Goal: Task Accomplishment & Management: Use online tool/utility

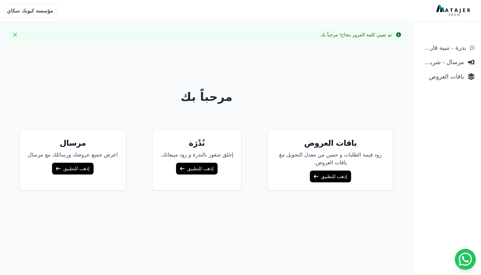
click at [205, 171] on link "إذهب للتطبيق" at bounding box center [196, 169] width 41 height 12
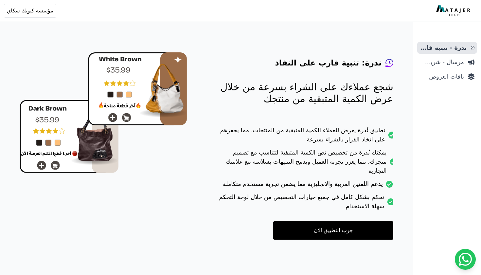
scroll to position [26, 0]
click at [425, 64] on span "مرسال - شريط دعاية" at bounding box center [442, 62] width 44 height 9
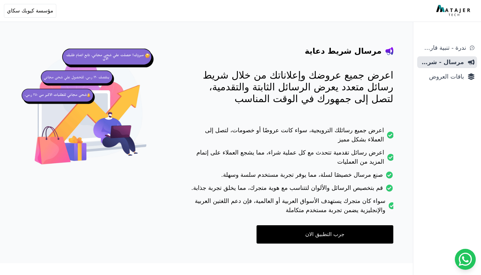
scroll to position [38, 0]
click at [308, 232] on link "جرب التطبيق الان" at bounding box center [325, 234] width 137 height 18
click at [437, 74] on span "باقات العروض" at bounding box center [442, 76] width 44 height 9
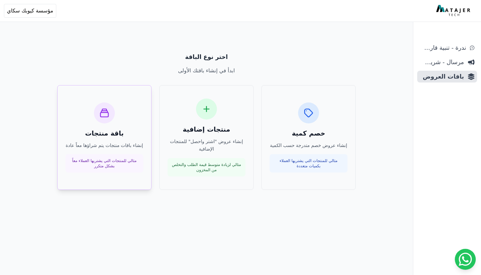
click at [118, 145] on p "إنشاء باقات منتجات يتم شراؤها معاً عادة" at bounding box center [104, 146] width 78 height 8
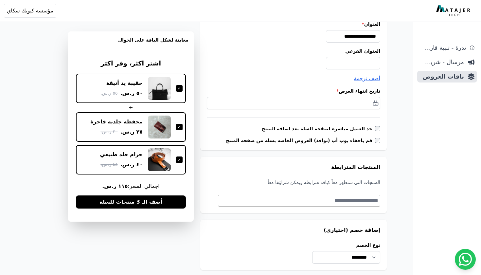
scroll to position [135, 0]
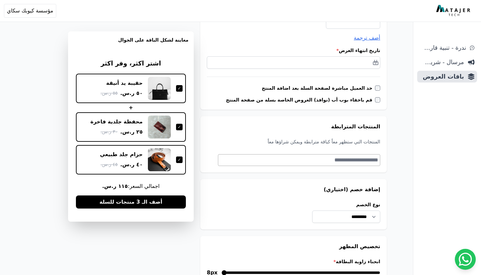
click at [311, 160] on textarea "Search" at bounding box center [298, 160] width 160 height 8
click at [274, 196] on div "**********" at bounding box center [293, 204] width 187 height 50
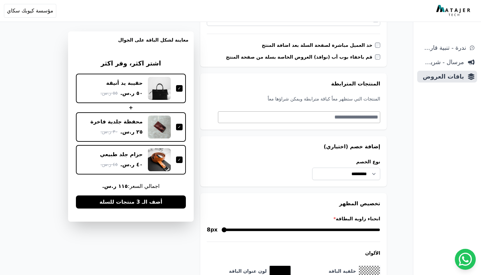
scroll to position [178, 0]
drag, startPoint x: 318, startPoint y: 228, endPoint x: 338, endPoint y: 228, distance: 20.3
click at [338, 228] on input "انحناء زاوية البطاقة *" at bounding box center [301, 230] width 159 height 8
drag, startPoint x: 339, startPoint y: 230, endPoint x: 366, endPoint y: 228, distance: 26.9
click at [366, 228] on input "انحناء زاوية البطاقة *" at bounding box center [301, 230] width 159 height 8
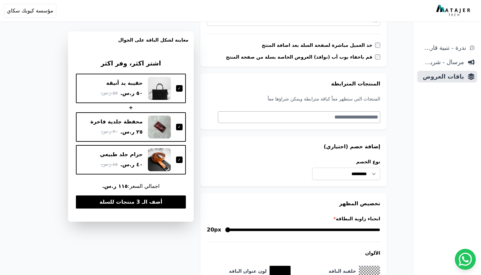
drag, startPoint x: 366, startPoint y: 228, endPoint x: 219, endPoint y: 230, distance: 147.3
click at [219, 230] on div "20px" at bounding box center [293, 230] width 173 height 8
drag, startPoint x: 228, startPoint y: 230, endPoint x: 234, endPoint y: 229, distance: 5.9
type input "**"
click at [234, 229] on input "انحناء زاوية البطاقة *" at bounding box center [302, 230] width 155 height 8
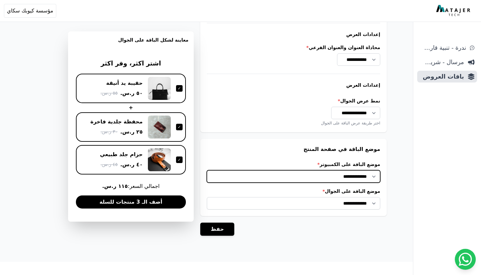
scroll to position [505, 0]
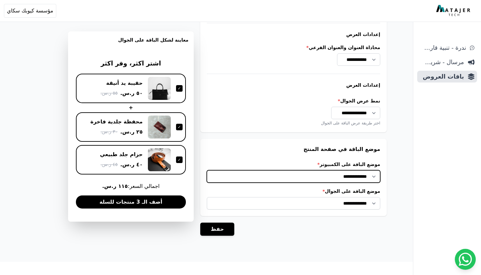
select select "**********"
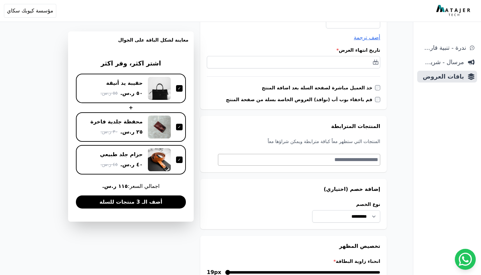
scroll to position [132, 0]
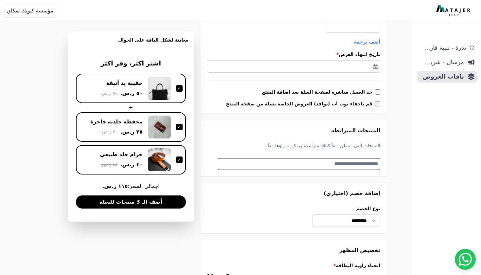
click at [366, 162] on textarea "Search" at bounding box center [298, 164] width 160 height 8
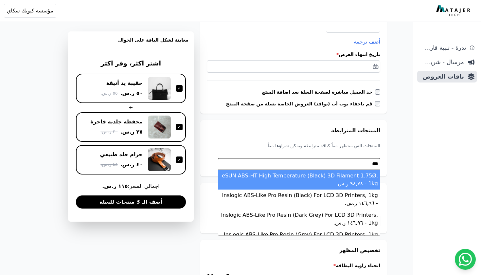
type textarea "***"
click at [392, 156] on div "**********" at bounding box center [206, 265] width 413 height 741
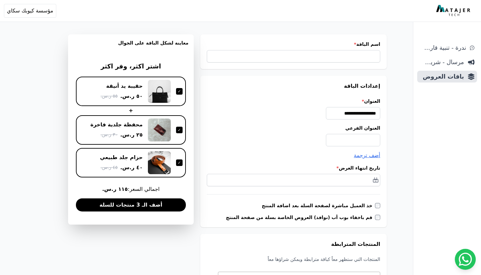
scroll to position [17, 0]
